Goal: Task Accomplishment & Management: Manage account settings

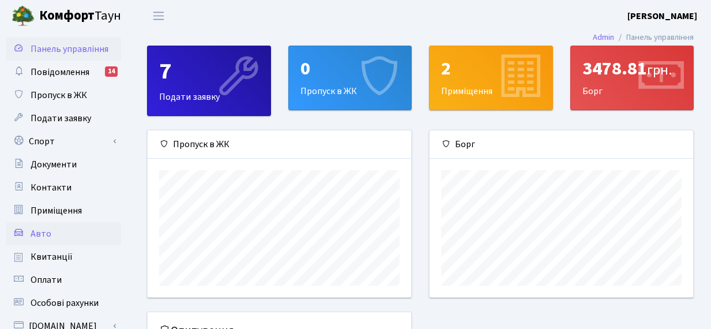
click at [41, 231] on span "Авто" at bounding box center [41, 233] width 21 height 13
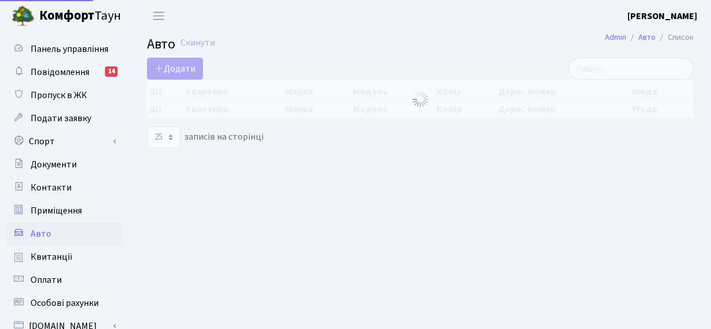
select select "25"
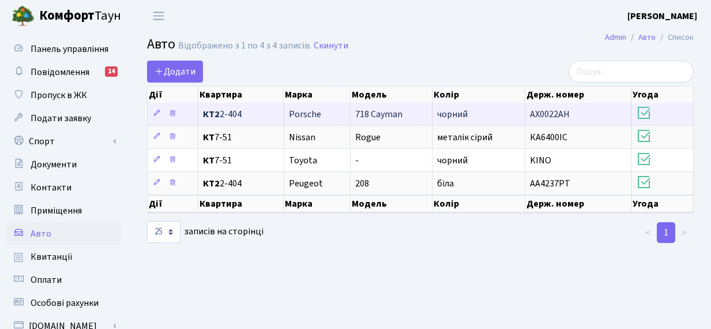
click at [644, 114] on icon at bounding box center [644, 113] width 16 height 16
click at [173, 114] on icon at bounding box center [172, 113] width 8 height 8
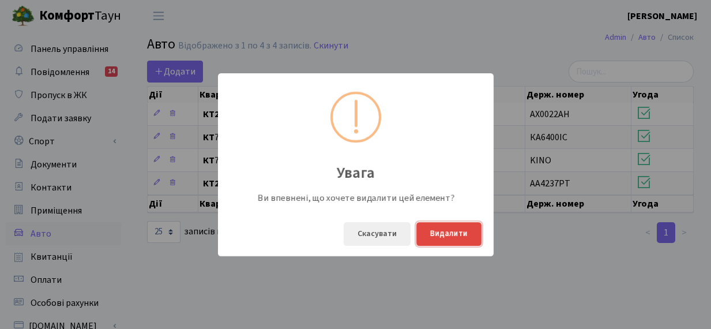
click at [439, 235] on button "Видалити" at bounding box center [449, 234] width 65 height 24
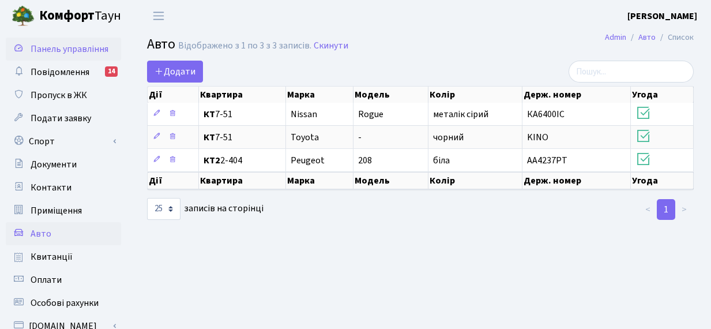
click at [69, 57] on link "Панель управління" at bounding box center [63, 49] width 115 height 23
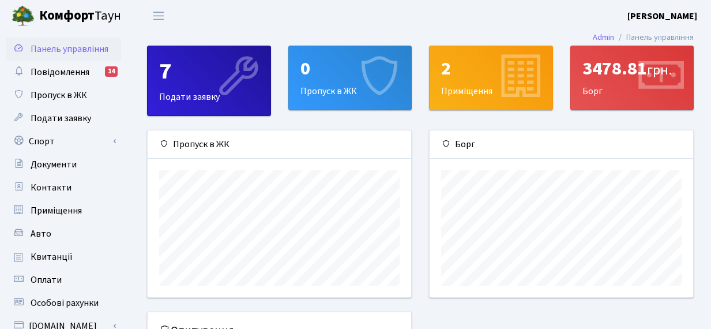
scroll to position [167, 264]
click at [624, 76] on div "3478.81 грн." at bounding box center [633, 69] width 100 height 22
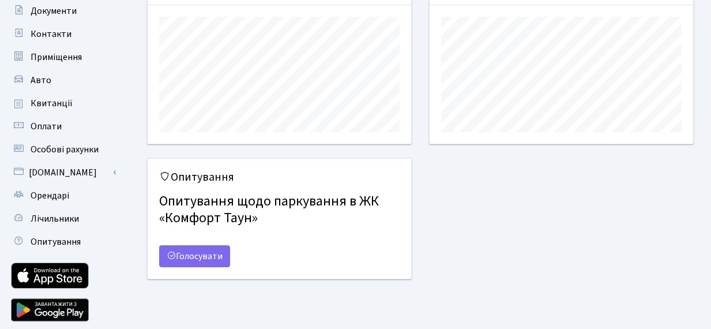
scroll to position [190, 0]
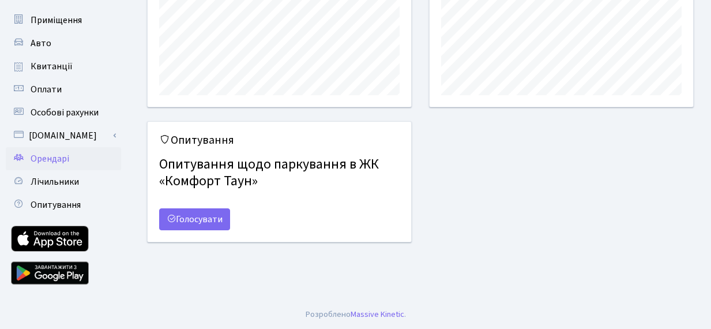
click at [72, 160] on link "Орендарі" at bounding box center [63, 158] width 115 height 23
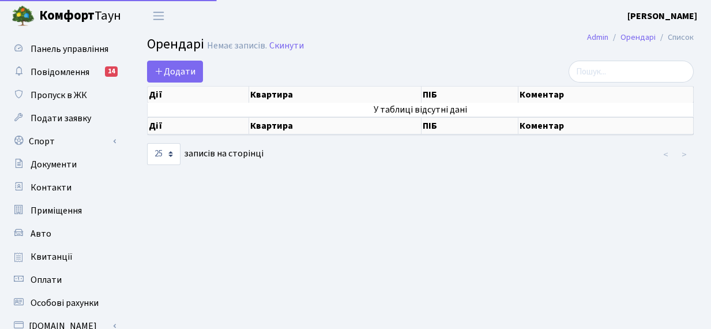
select select "25"
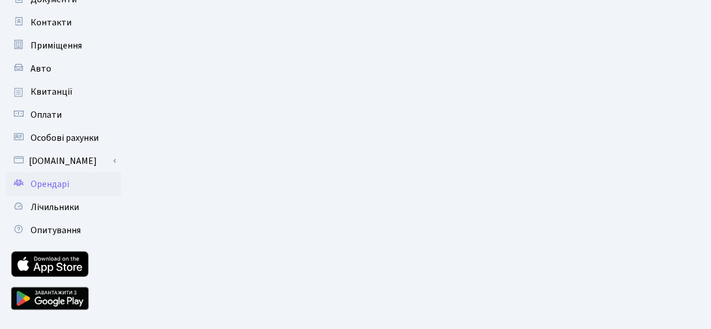
scroll to position [174, 0]
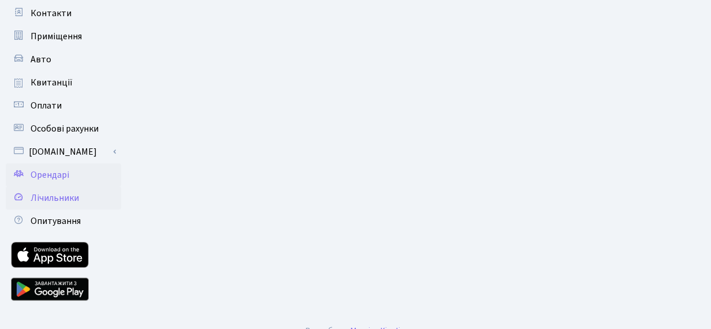
click at [56, 201] on span "Лічильники" at bounding box center [55, 198] width 48 height 13
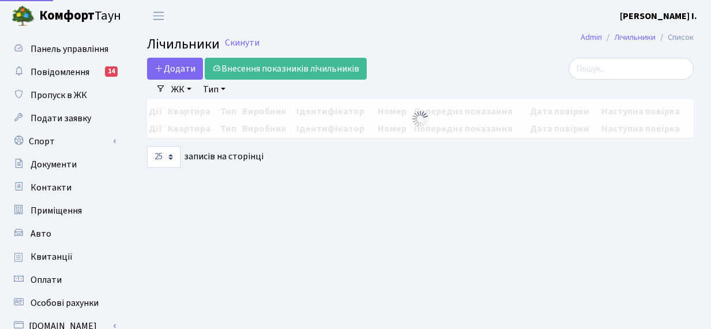
select select "25"
